Goal: Transaction & Acquisition: Purchase product/service

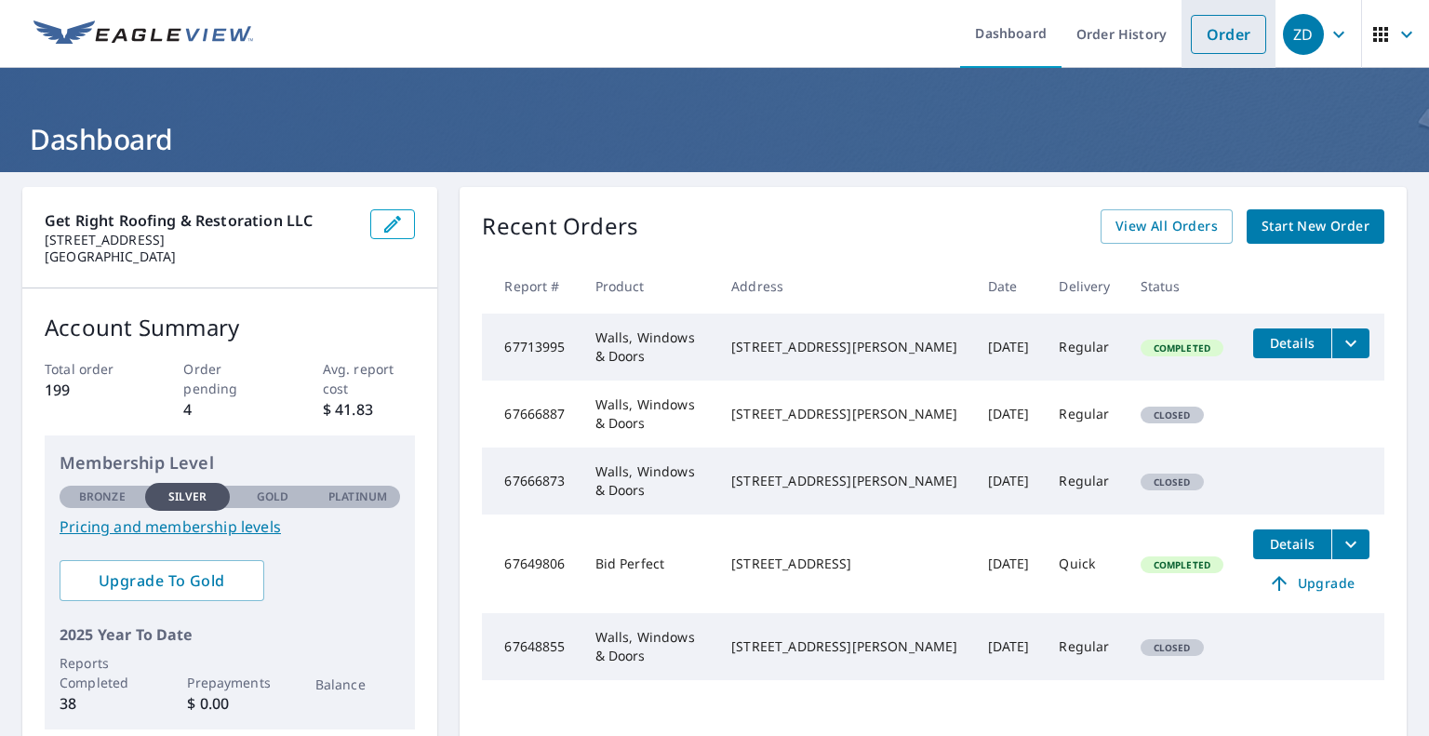
click at [1210, 48] on link "Order" at bounding box center [1228, 34] width 75 height 39
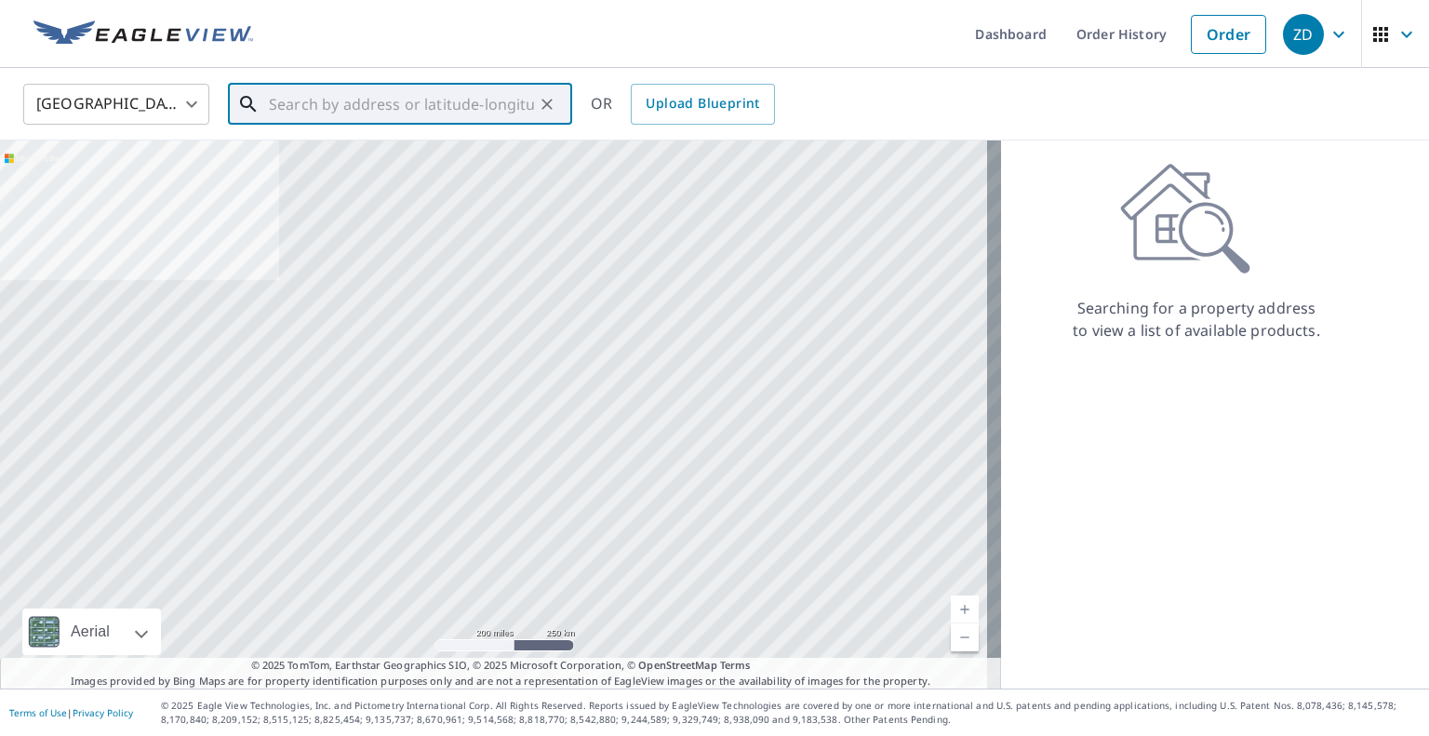
click at [445, 108] on input "text" at bounding box center [401, 104] width 265 height 52
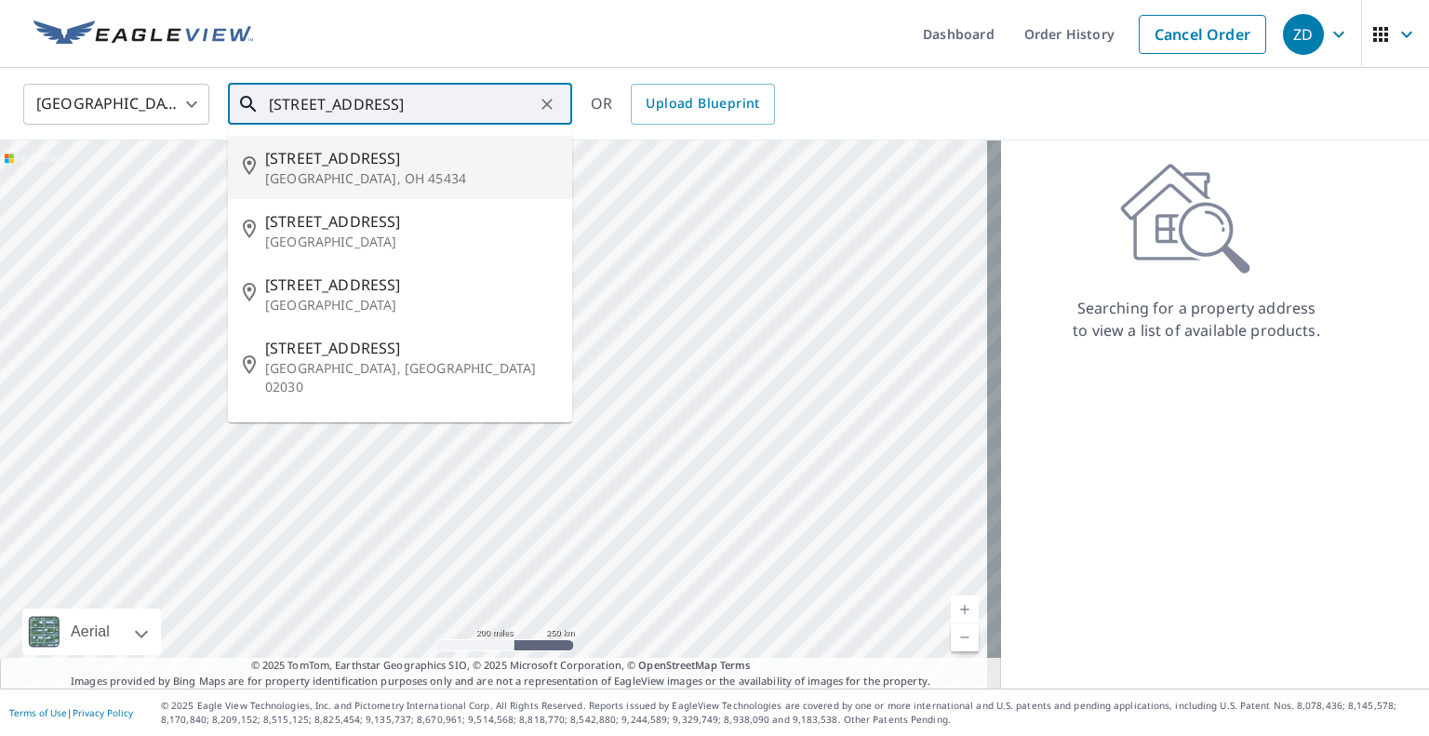
click at [499, 163] on span "[STREET_ADDRESS]" at bounding box center [411, 158] width 292 height 22
type input "[STREET_ADDRESS][PERSON_NAME]"
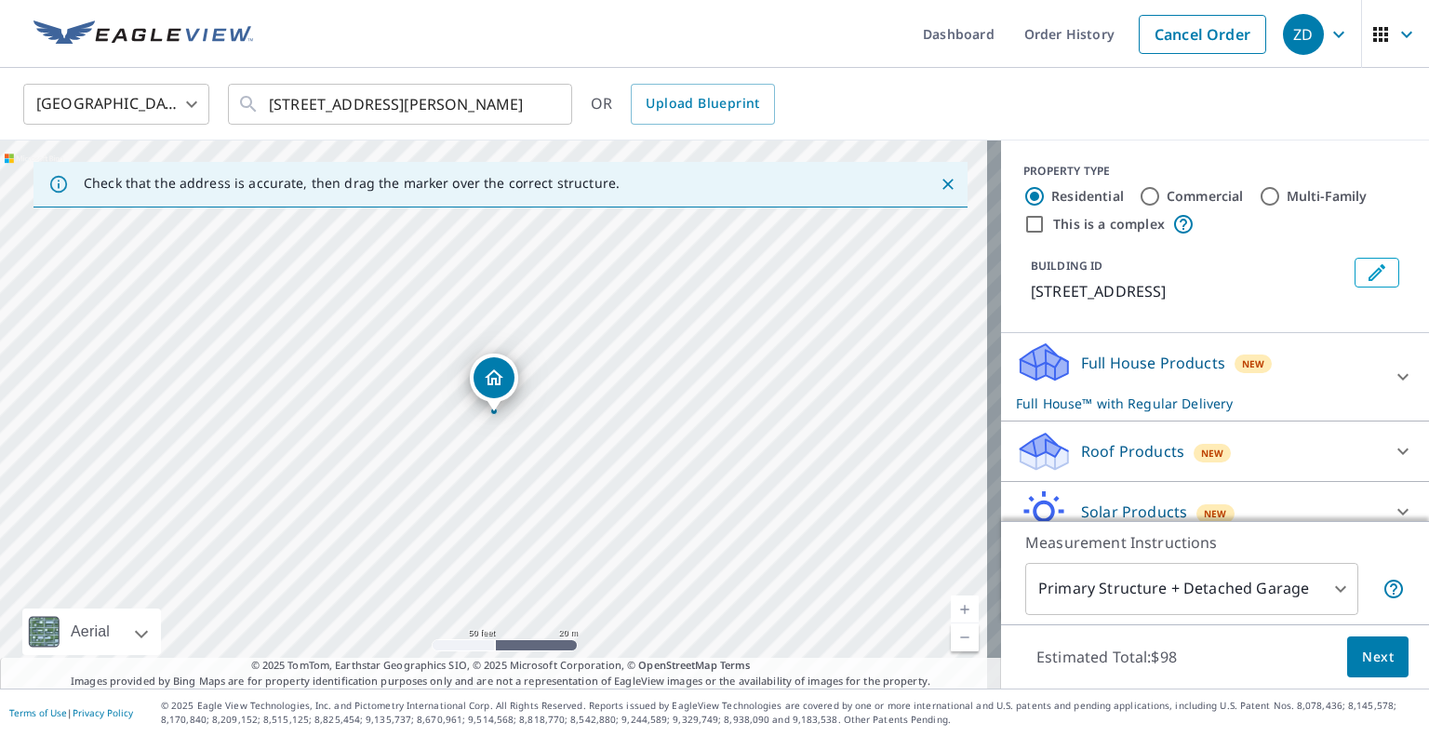
click at [1351, 397] on div "Full House Products New Full House™ with Regular Delivery" at bounding box center [1198, 376] width 365 height 73
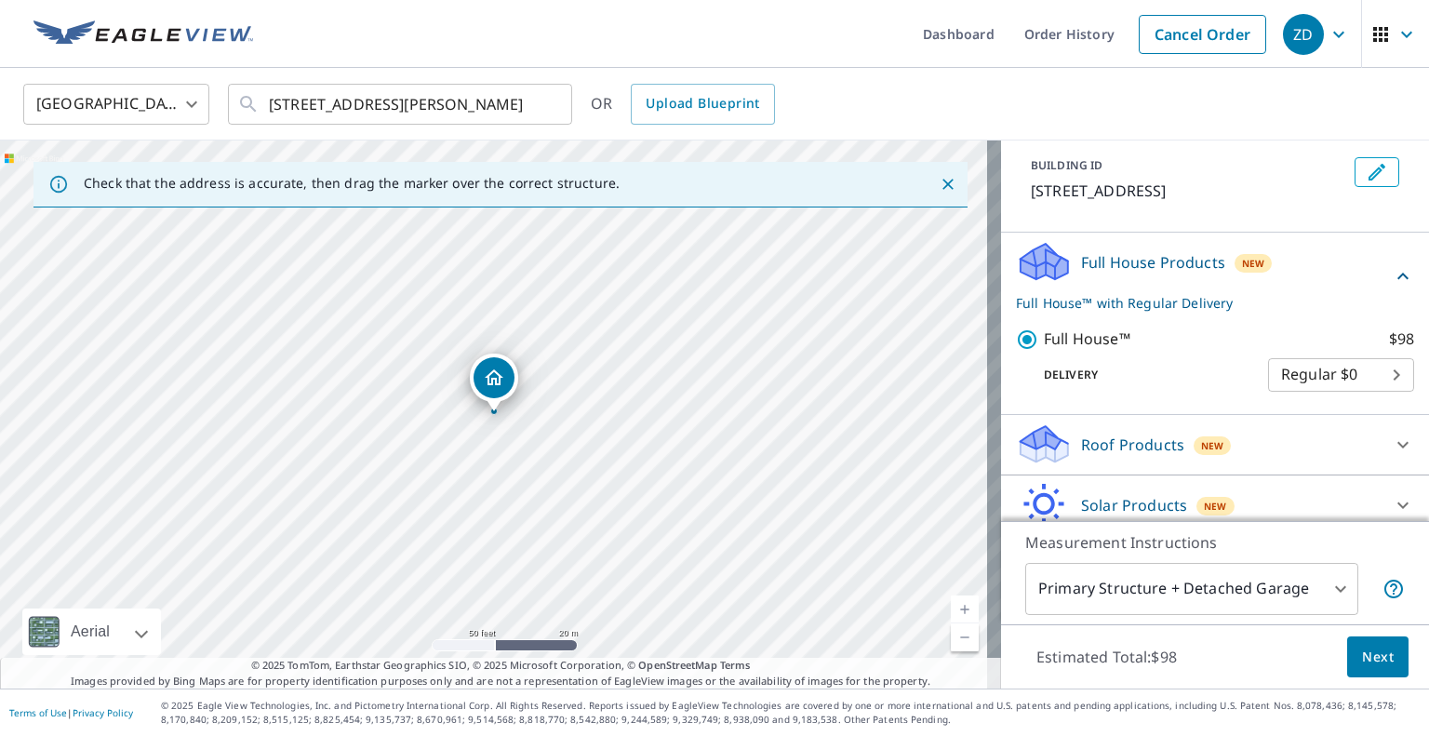
scroll to position [113, 0]
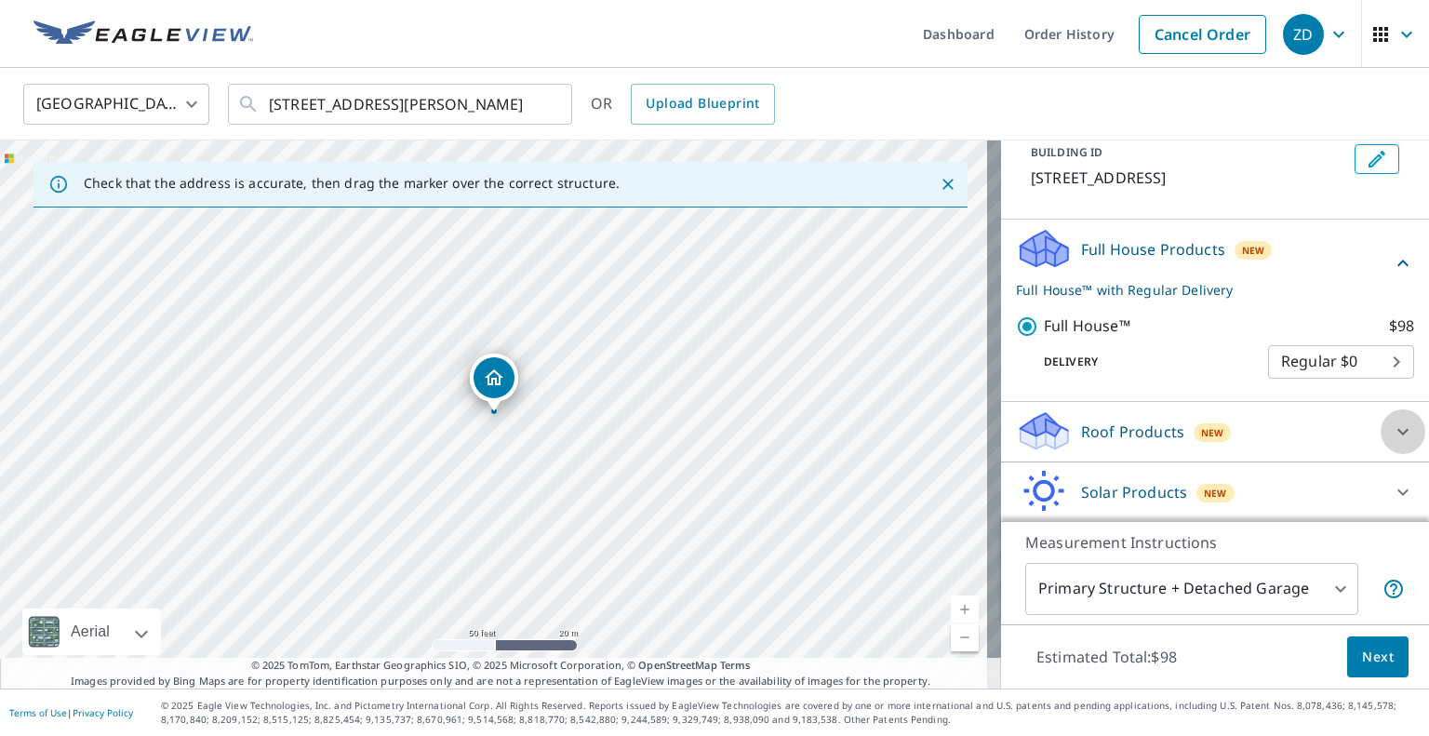
click at [1381, 446] on div at bounding box center [1403, 431] width 45 height 45
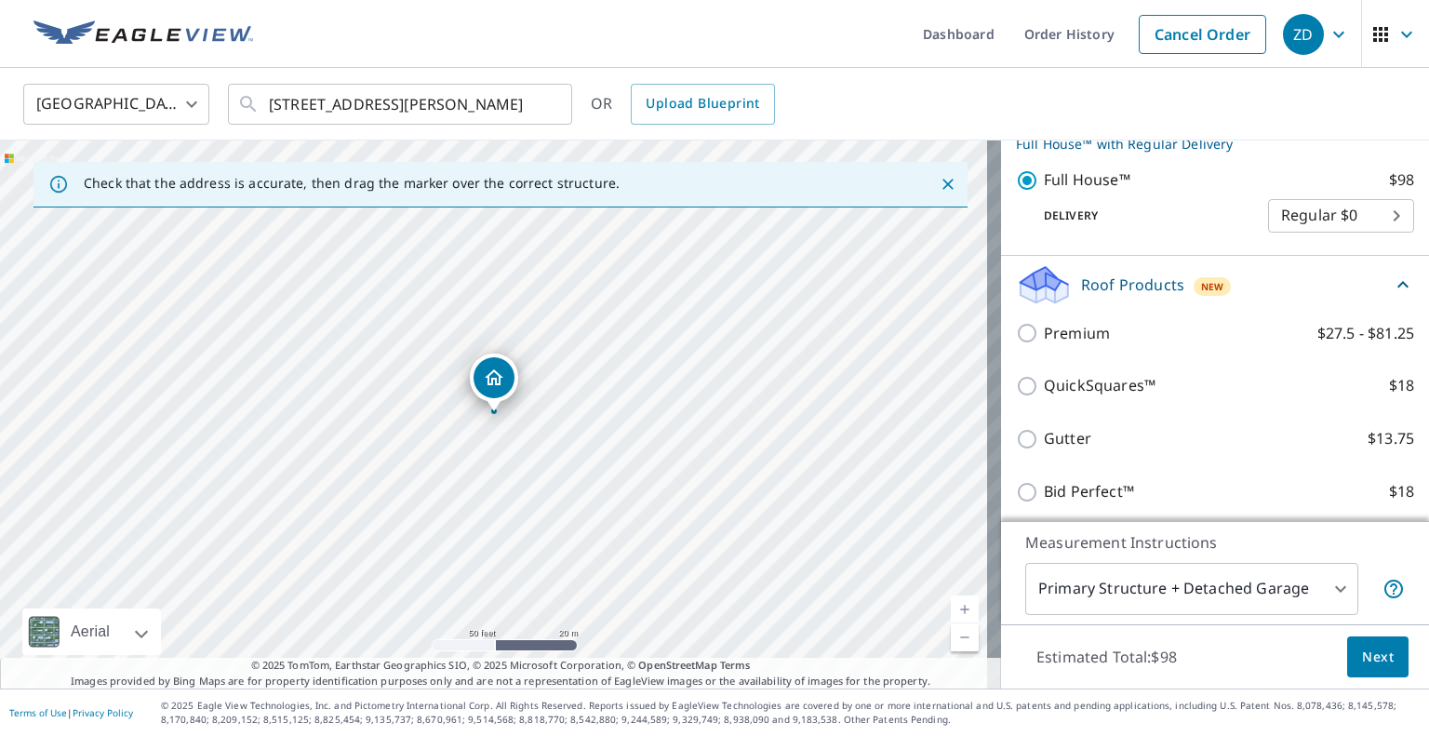
scroll to position [223, 0]
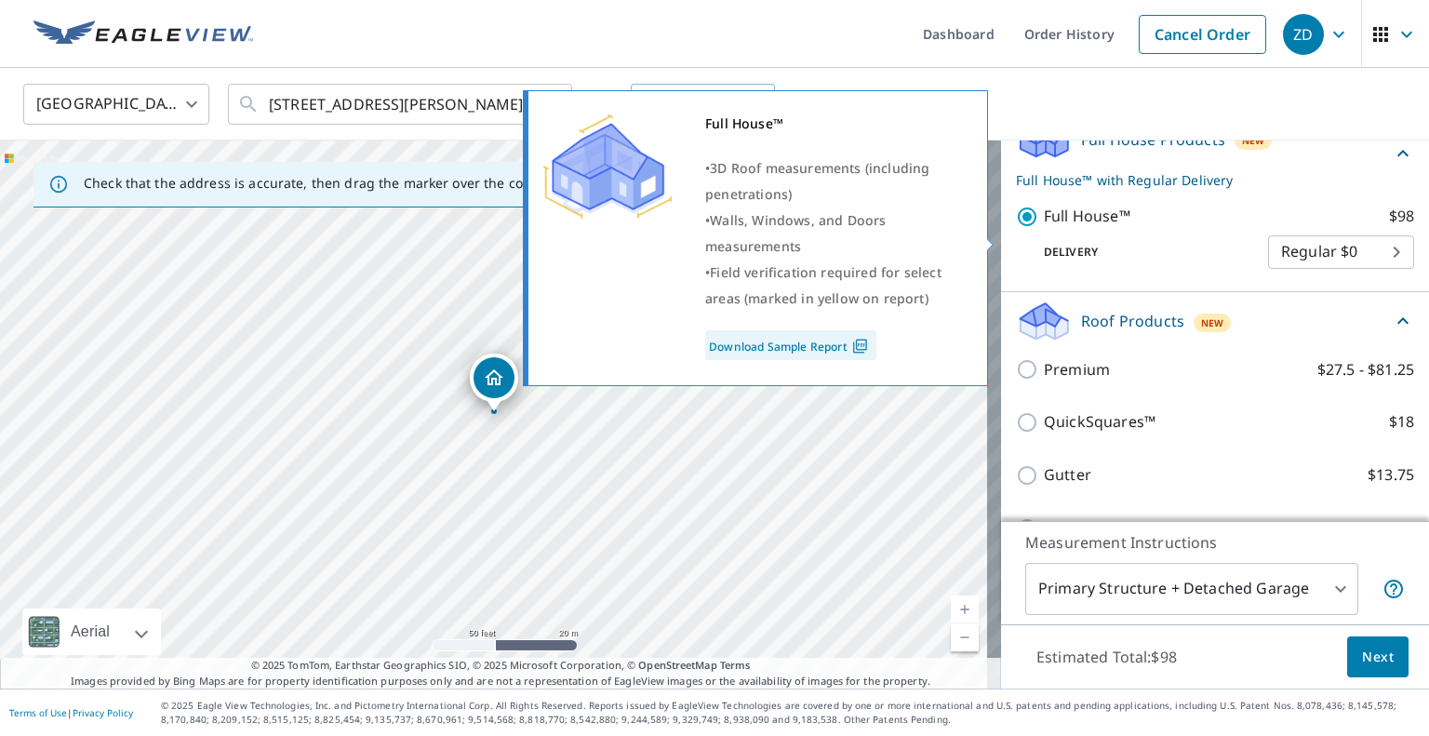
click at [1016, 228] on input "Full House™ $98" at bounding box center [1030, 217] width 28 height 22
checkbox input "false"
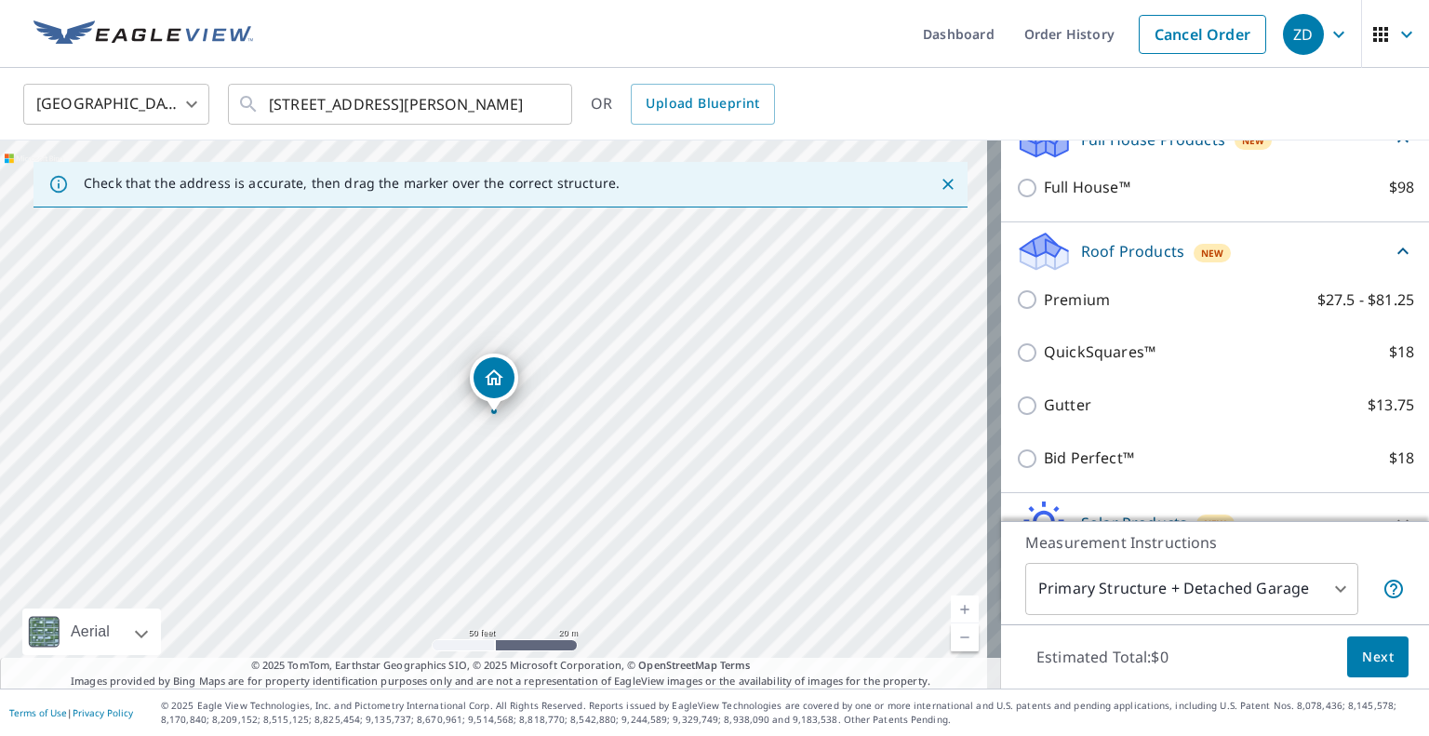
click at [1022, 327] on div "Premium $27.5 - $81.25" at bounding box center [1215, 300] width 398 height 53
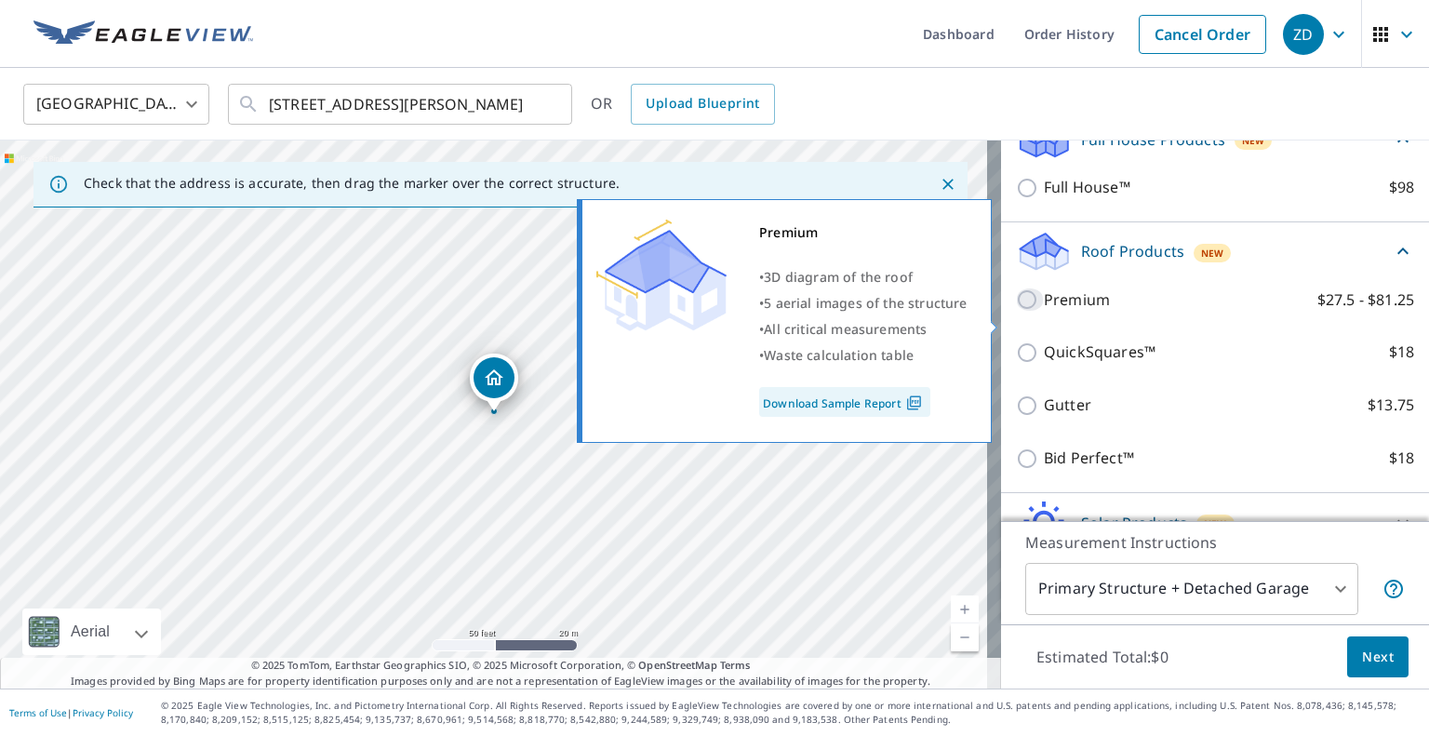
click at [1016, 311] on input "Premium $27.5 - $81.25" at bounding box center [1030, 299] width 28 height 22
checkbox input "true"
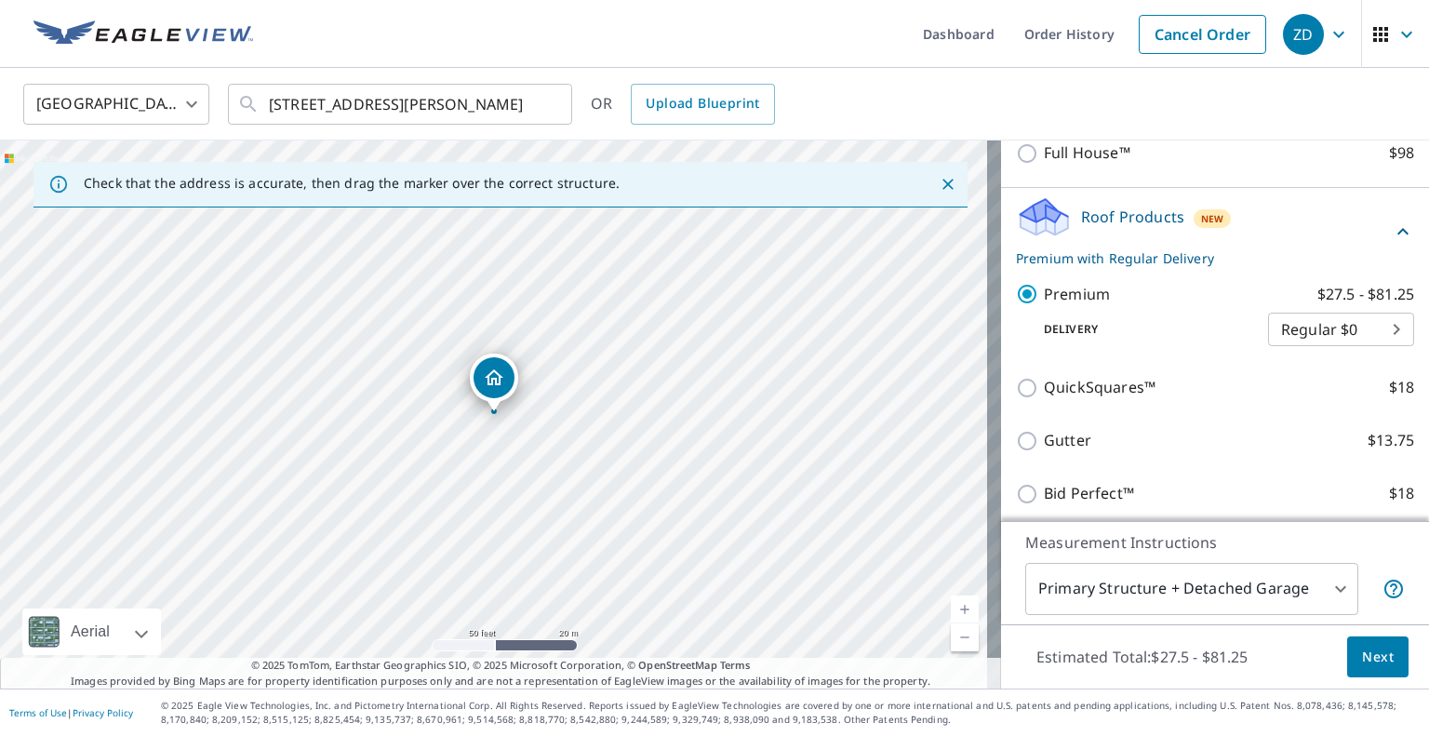
scroll to position [256, 0]
click at [1366, 658] on span "Next" at bounding box center [1378, 657] width 32 height 23
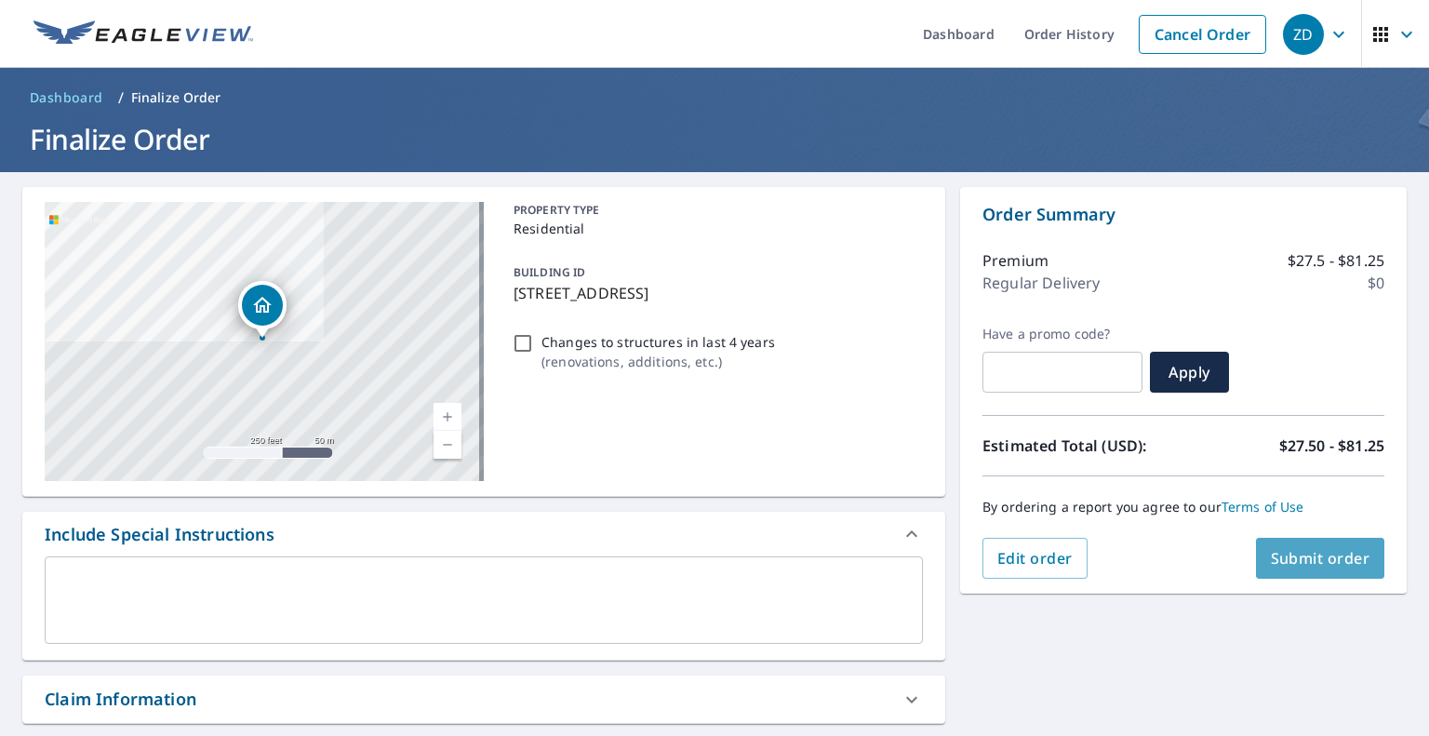
click at [1338, 559] on span "Submit order" at bounding box center [1321, 558] width 100 height 20
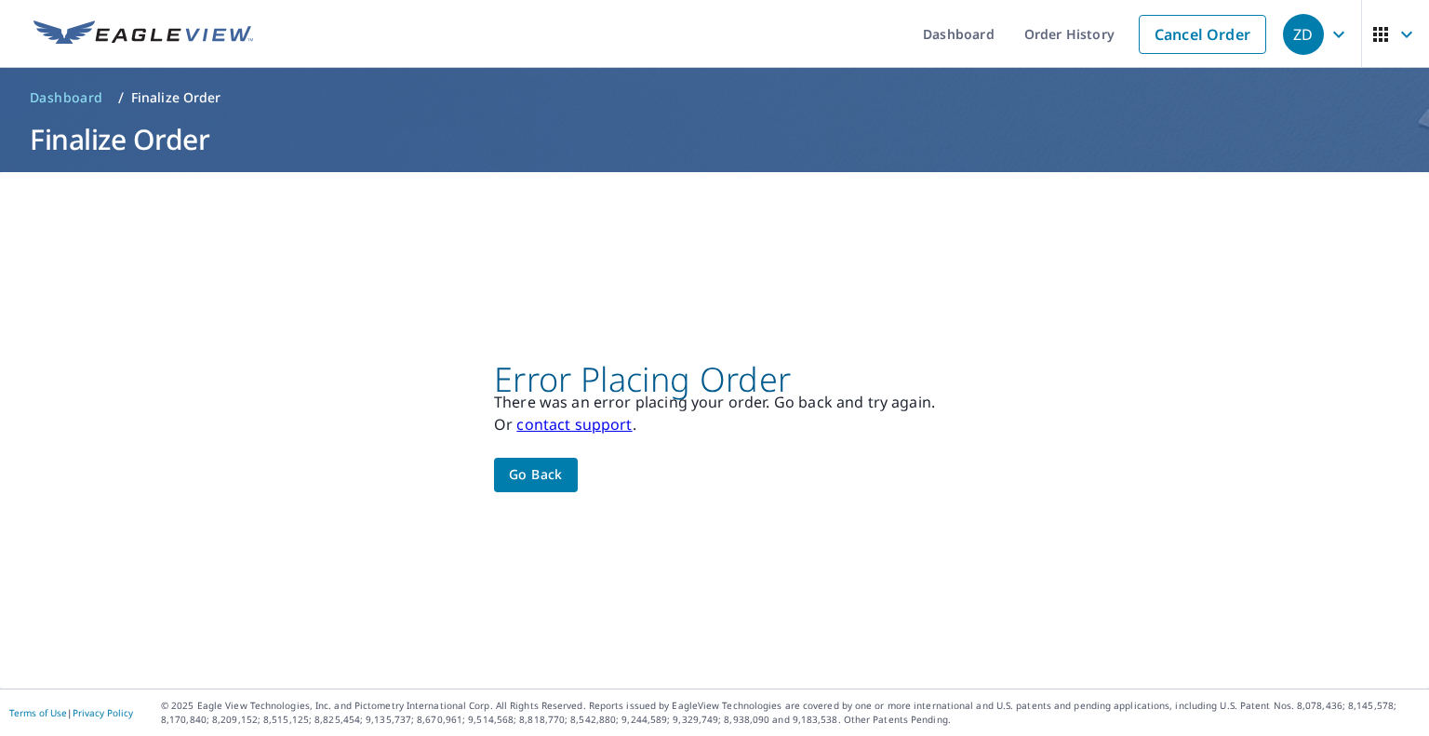
click at [203, 50] on link at bounding box center [143, 34] width 242 height 68
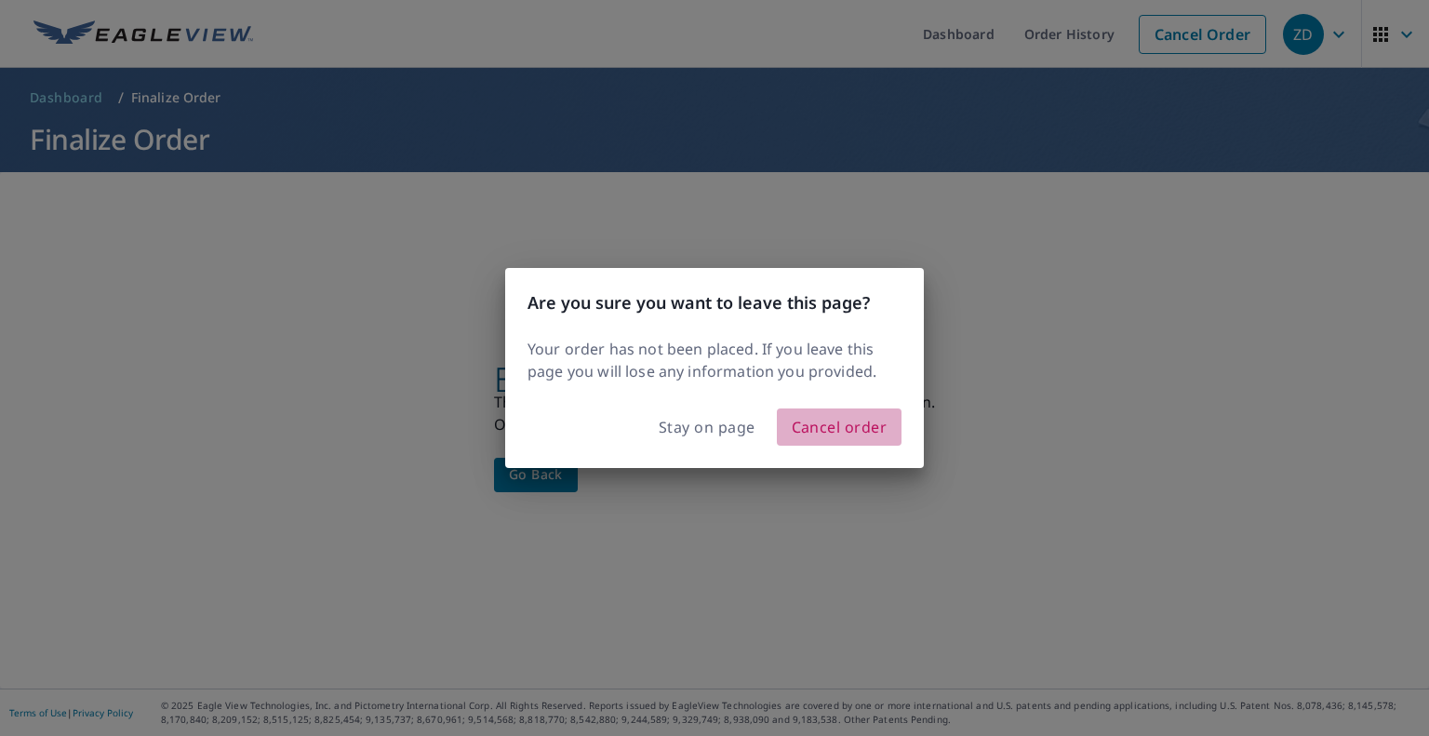
click at [836, 421] on span "Cancel order" at bounding box center [840, 427] width 96 height 26
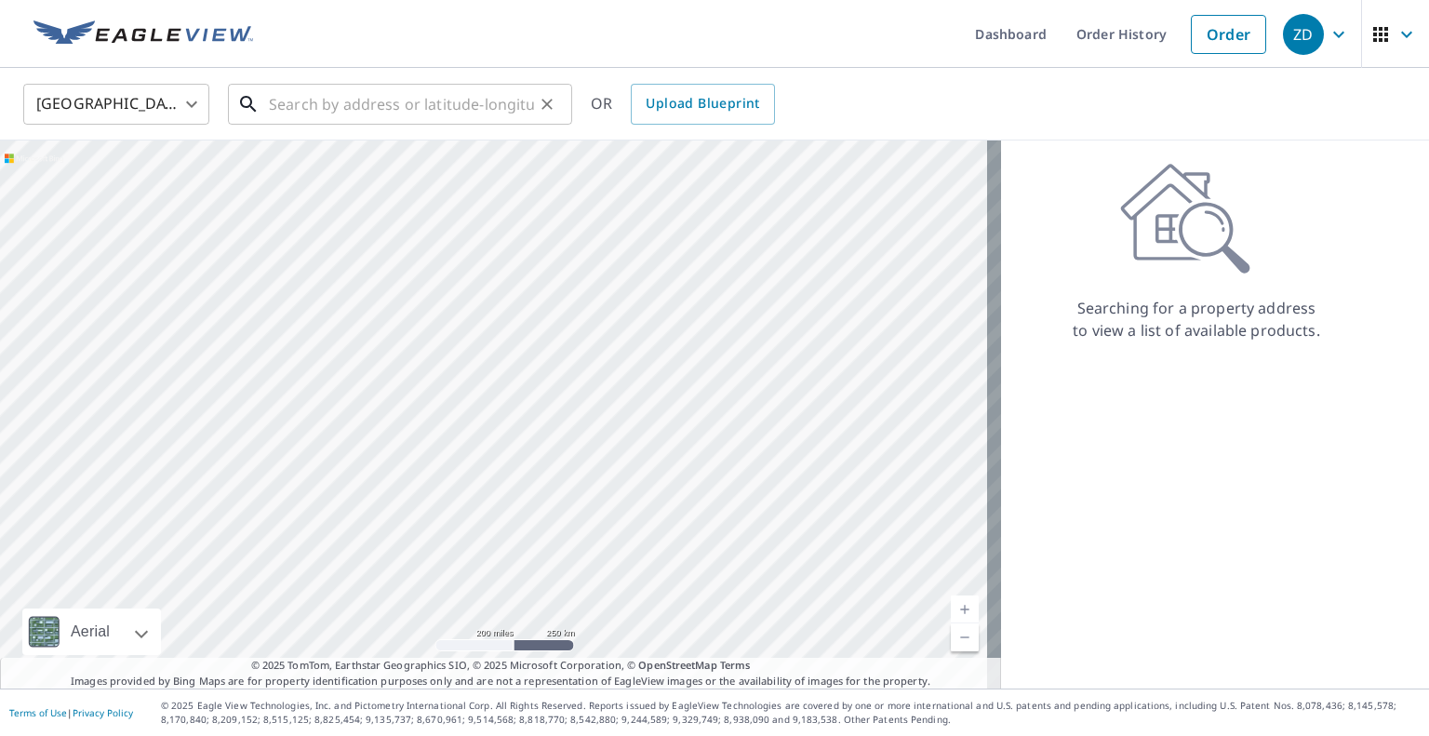
click at [410, 103] on input "text" at bounding box center [401, 104] width 265 height 52
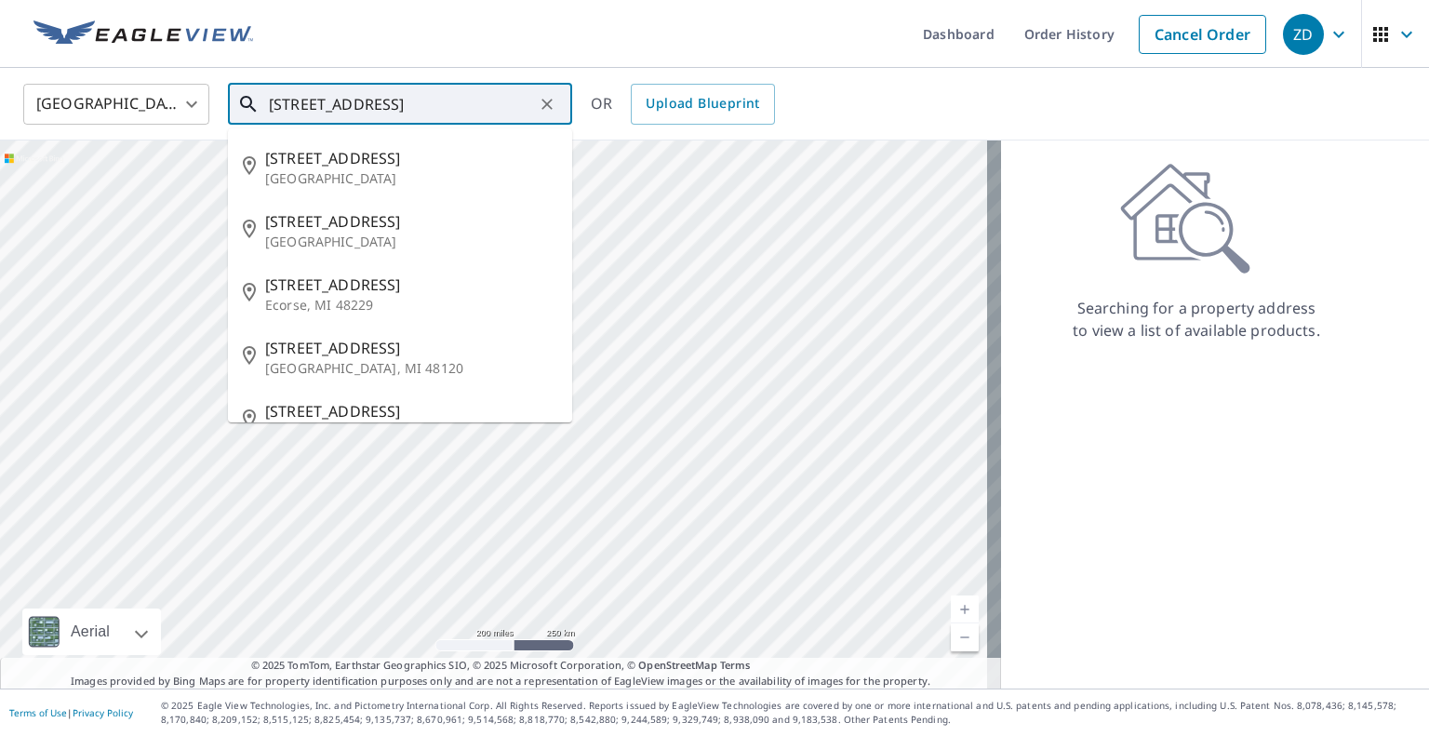
type input "[STREET_ADDRESS]"
